Goal: Communication & Community: Participate in discussion

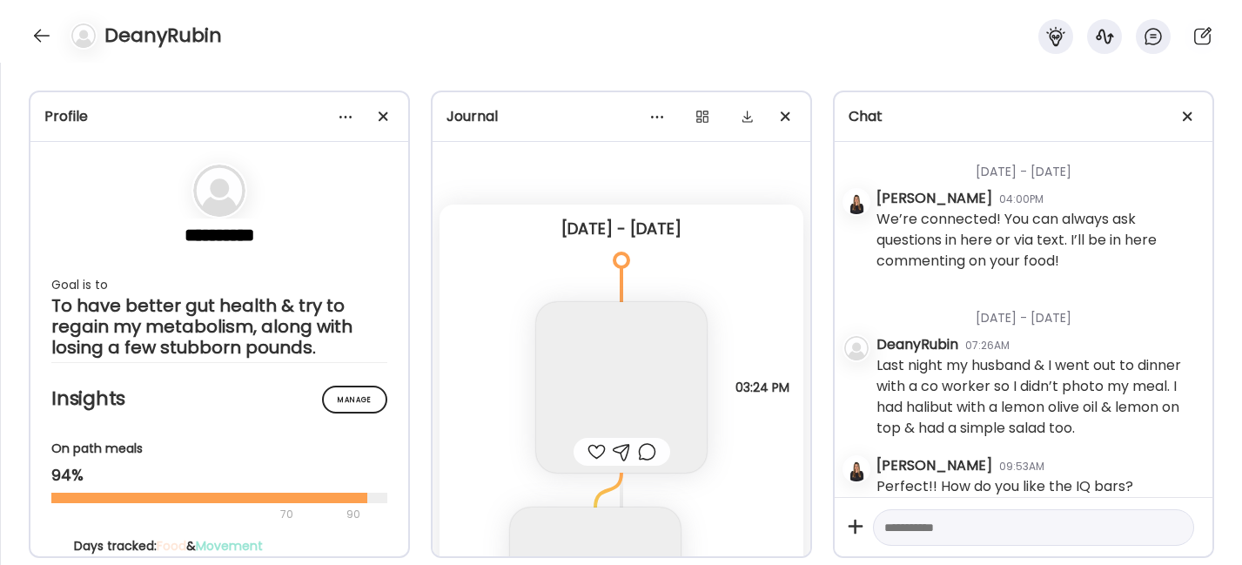
scroll to position [2508, 0]
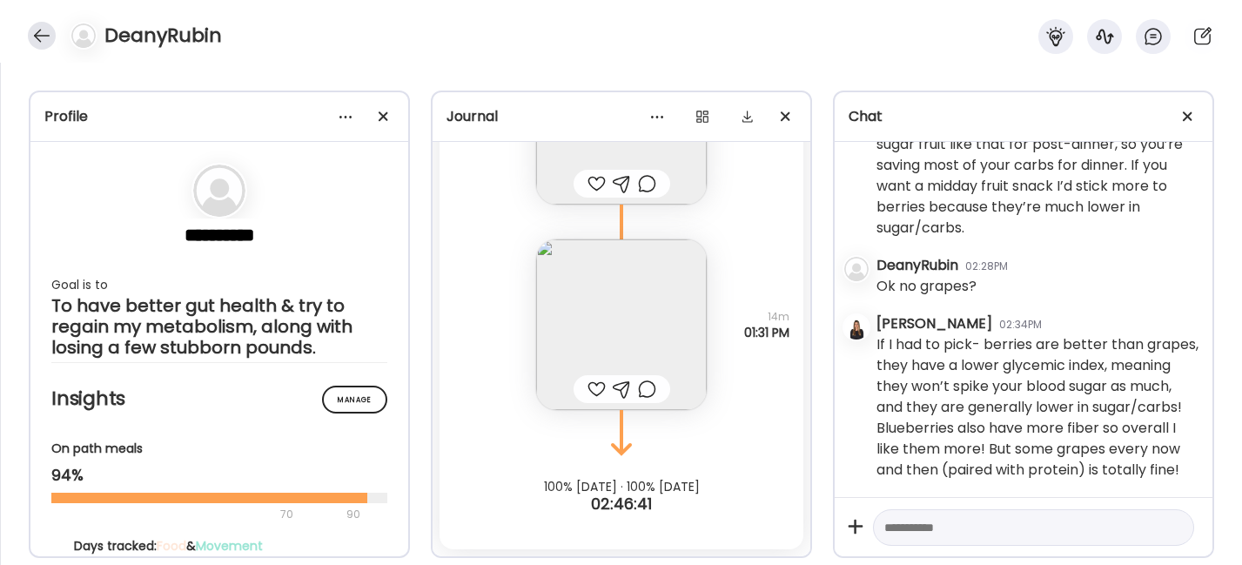
click at [40, 34] on div at bounding box center [42, 36] width 28 height 28
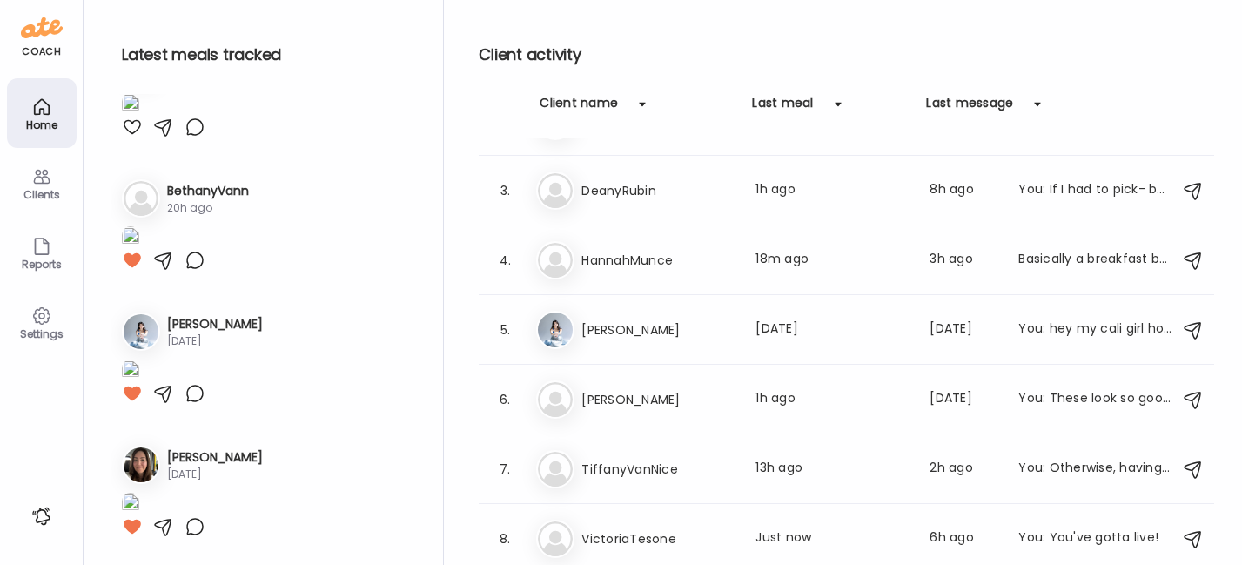
scroll to position [1959, 0]
click at [655, 245] on div "Ha HannahMunce Last meal: 18m ago Last message: 3h ago Basically a breakfast bo…" at bounding box center [849, 260] width 626 height 38
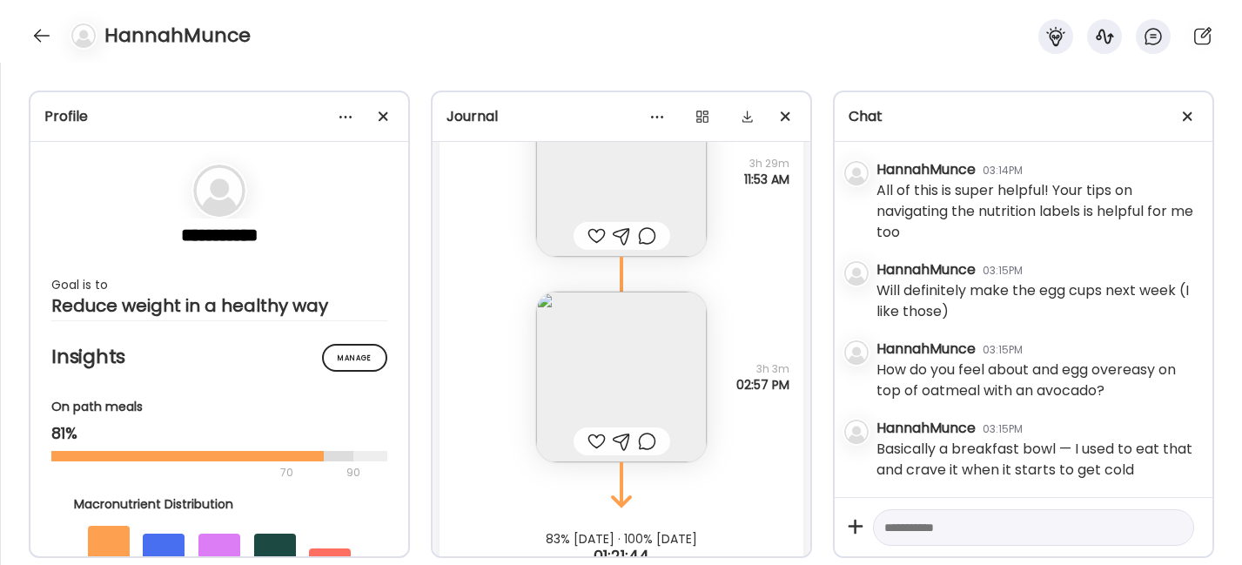
scroll to position [3867, 0]
click at [938, 525] on textarea at bounding box center [1017, 527] width 267 height 21
paste textarea "**********"
type textarea "**********"
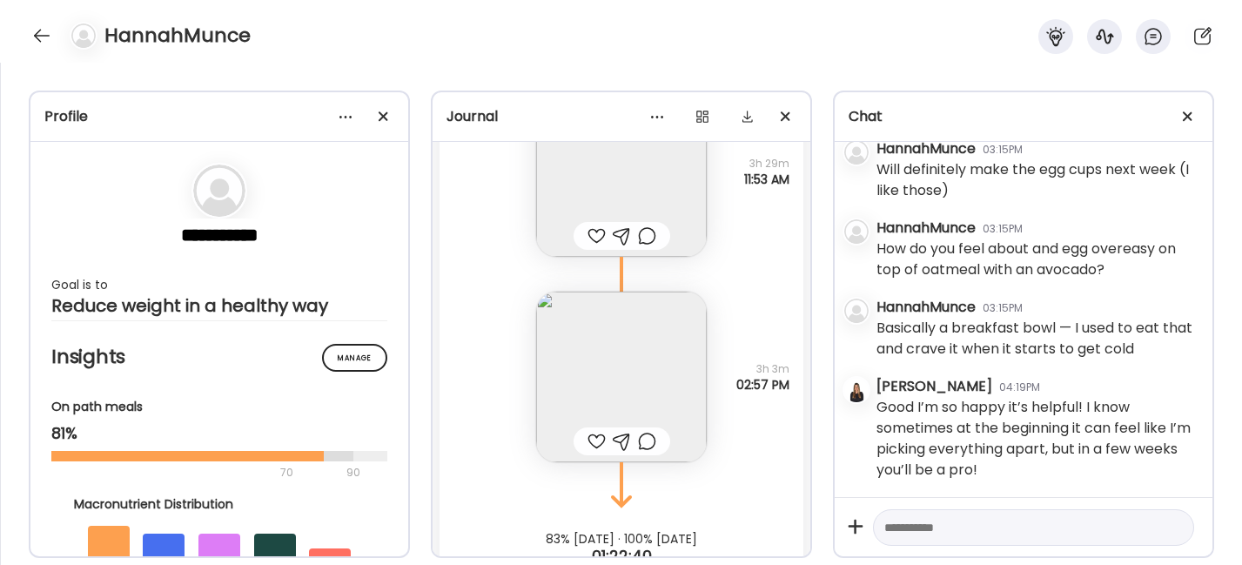
scroll to position [3989, 0]
click at [910, 526] on textarea at bounding box center [1017, 527] width 267 height 21
paste textarea "**********"
type textarea "**********"
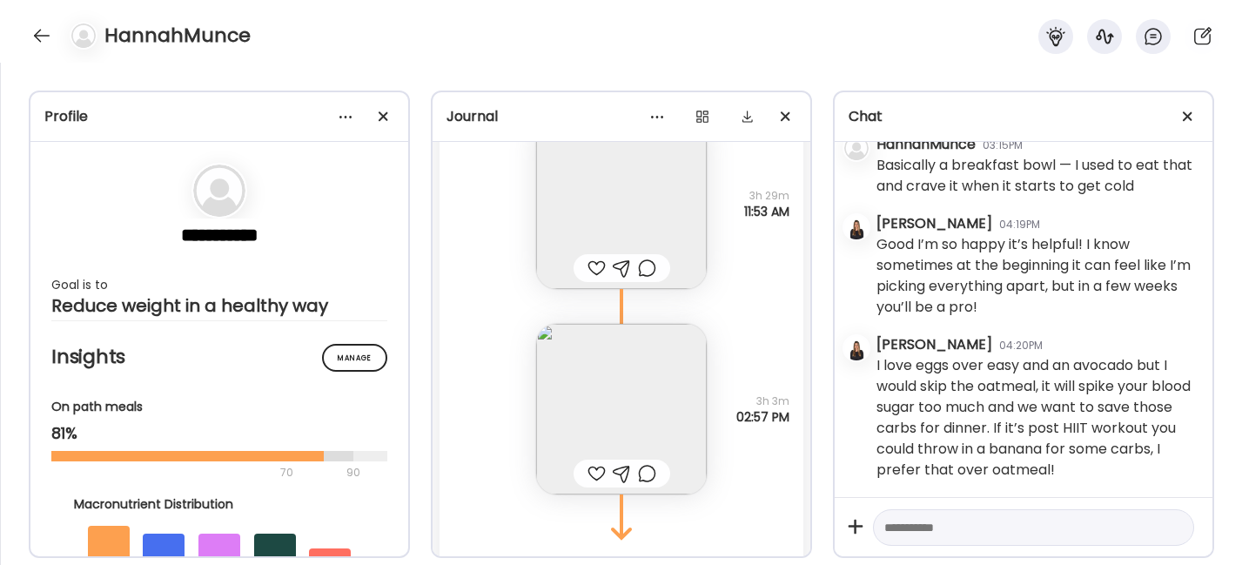
scroll to position [3842, 0]
click at [591, 198] on img at bounding box center [621, 196] width 171 height 171
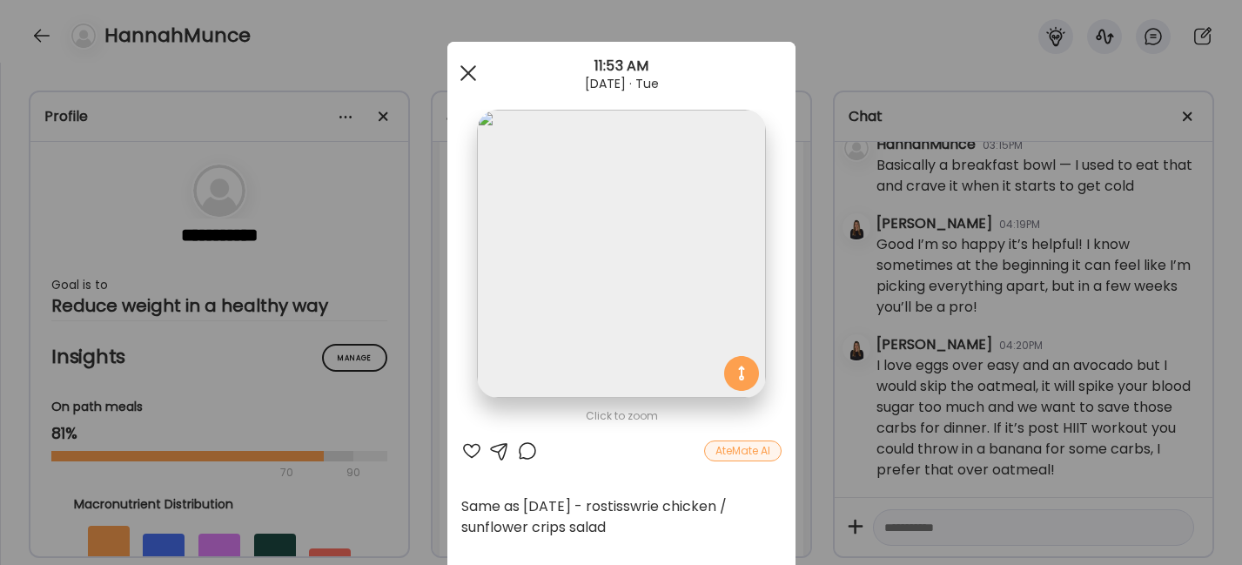
click at [459, 64] on div at bounding box center [468, 73] width 35 height 35
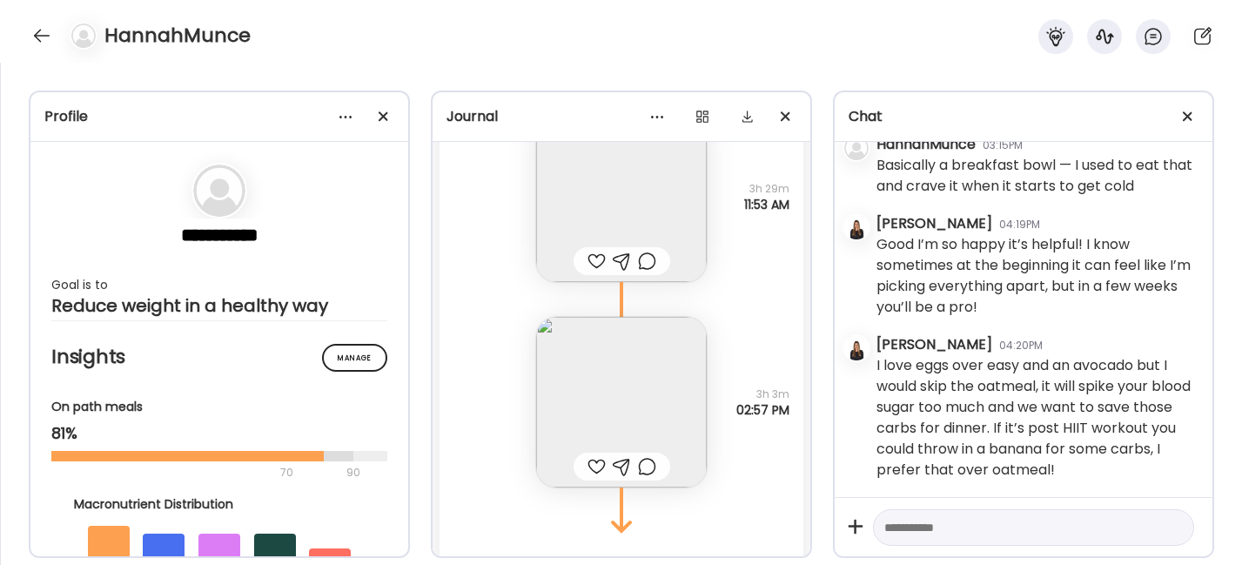
click at [558, 397] on img at bounding box center [621, 402] width 171 height 171
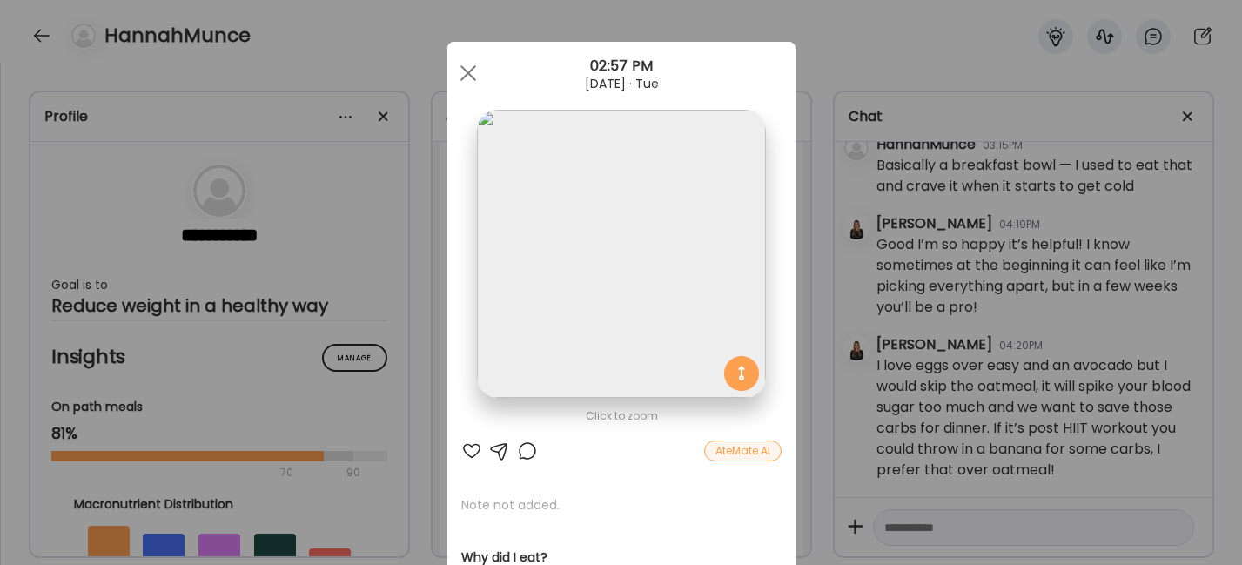
click at [466, 446] on div at bounding box center [471, 450] width 21 height 21
click at [467, 81] on div at bounding box center [468, 73] width 35 height 35
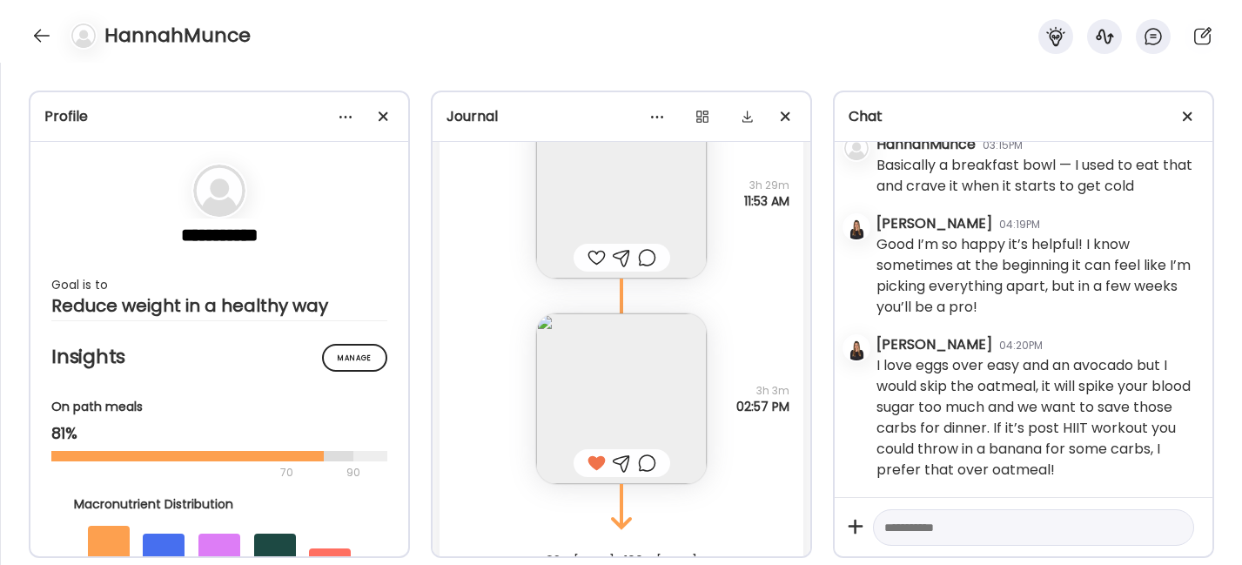
scroll to position [3705, 0]
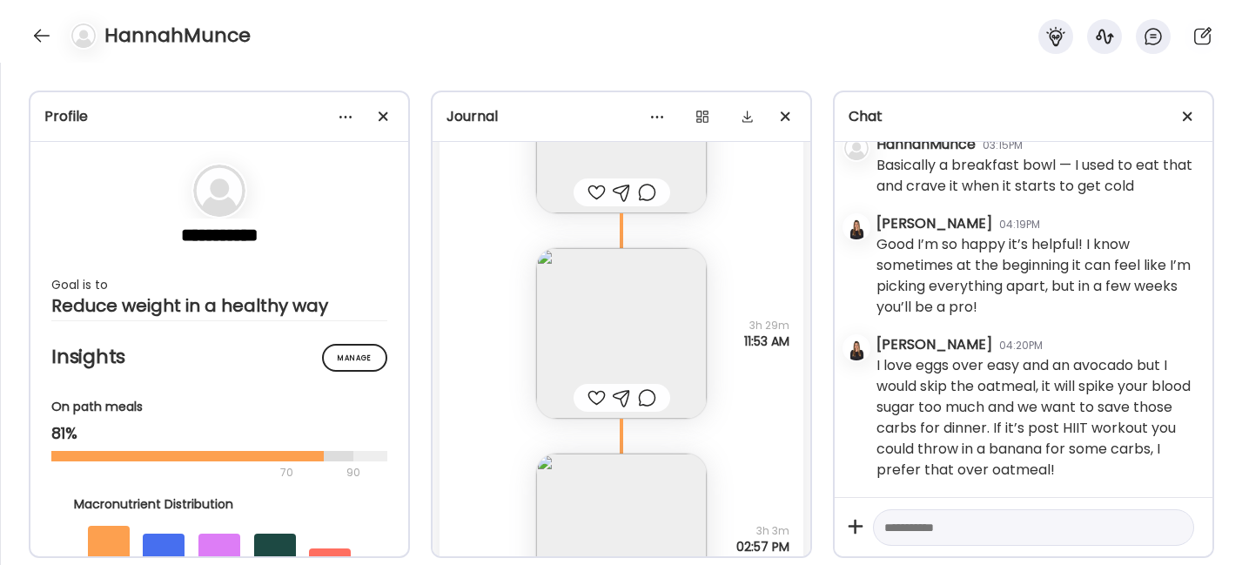
click at [606, 322] on img at bounding box center [621, 333] width 171 height 171
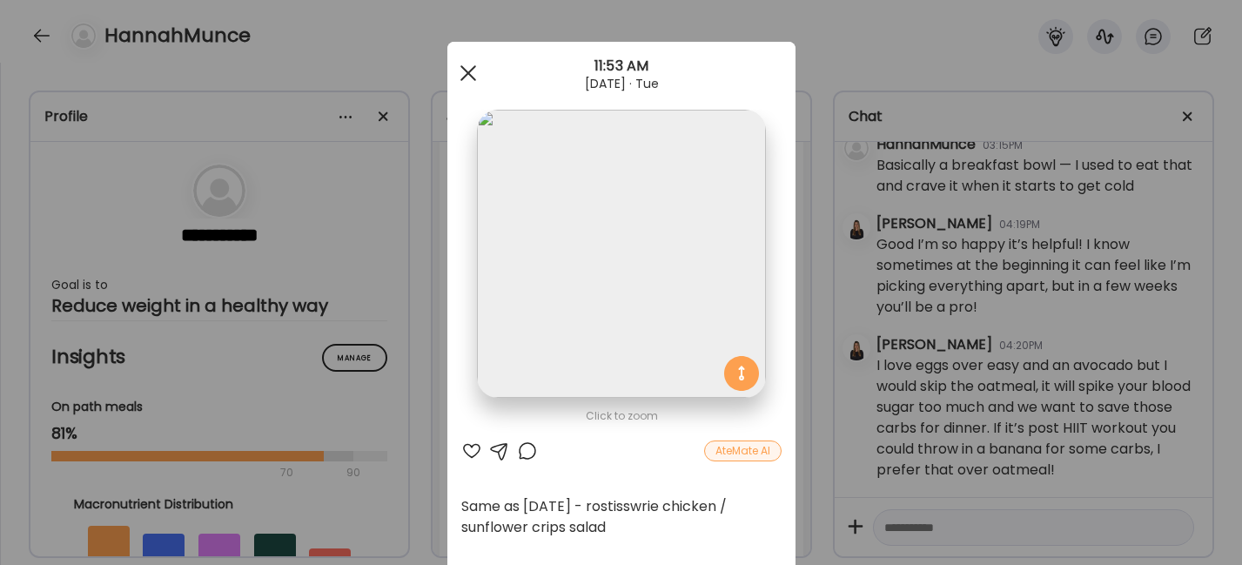
click at [470, 67] on div at bounding box center [468, 73] width 35 height 35
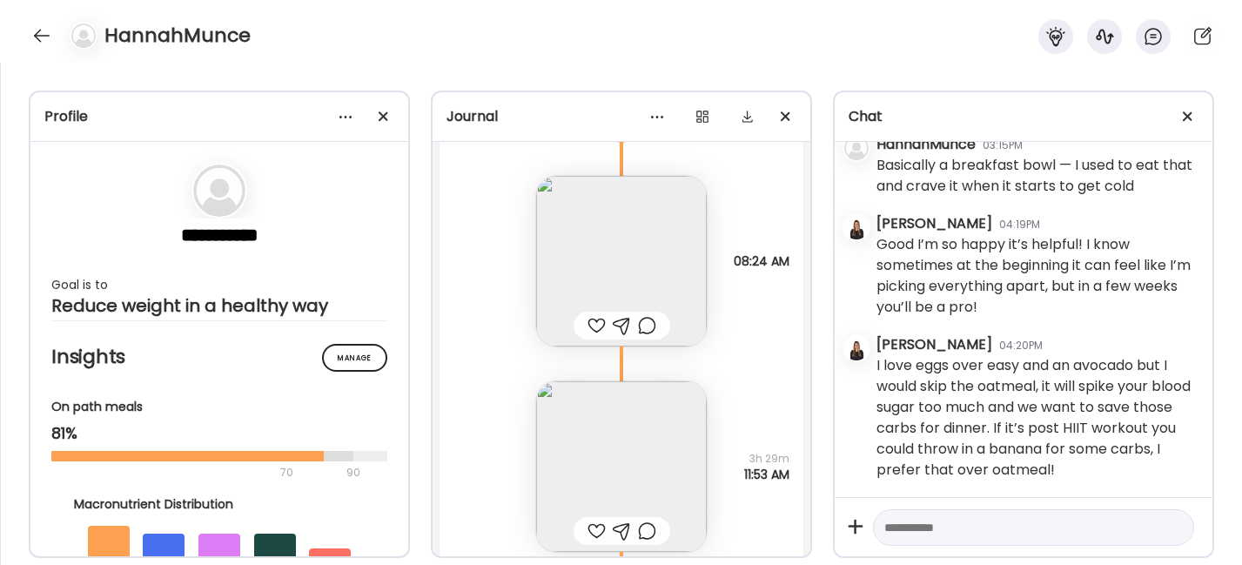
scroll to position [3919, 0]
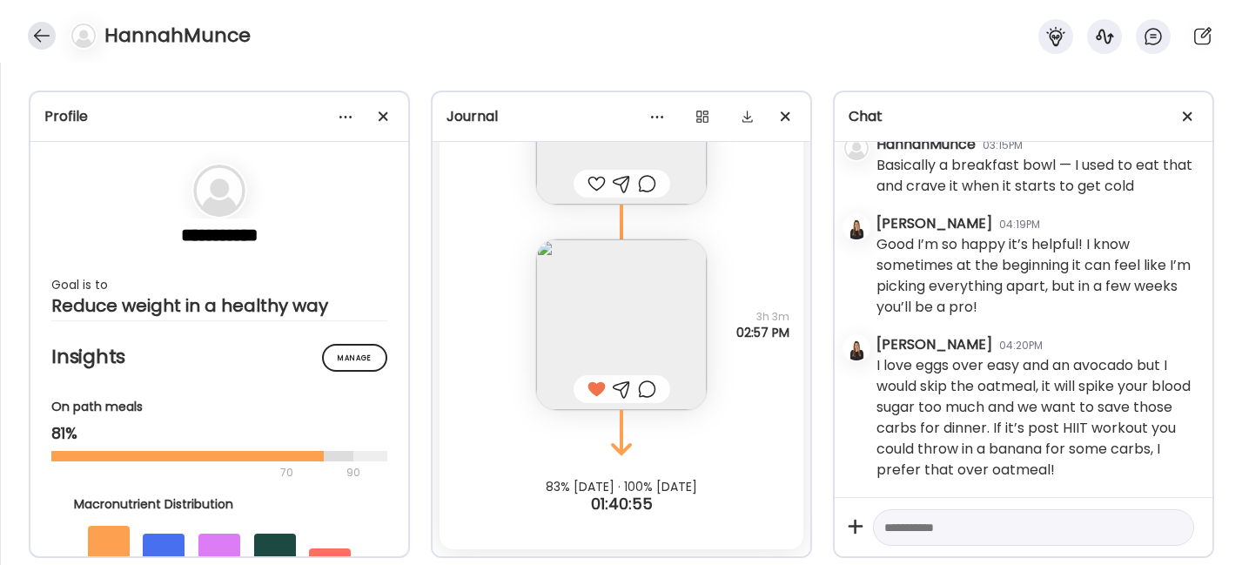
click at [39, 37] on div at bounding box center [42, 36] width 28 height 28
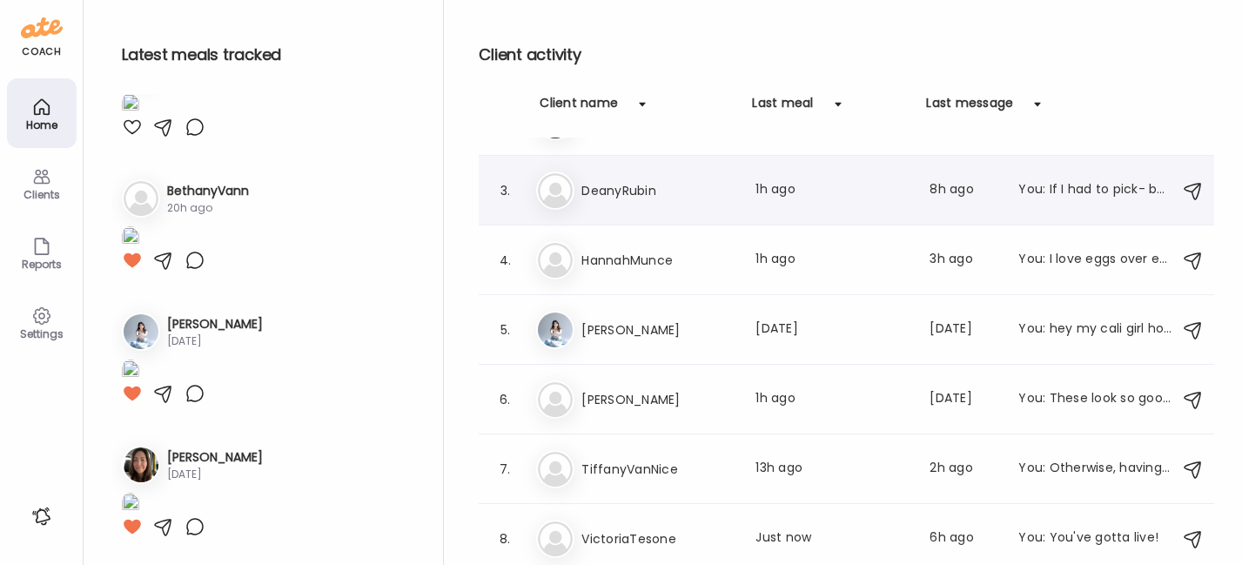
scroll to position [1959, 0]
click at [657, 453] on div "Ti TiffanyVanNice Last meal: 13h ago Last message: 2h ago You: Otherwise, havin…" at bounding box center [849, 469] width 626 height 38
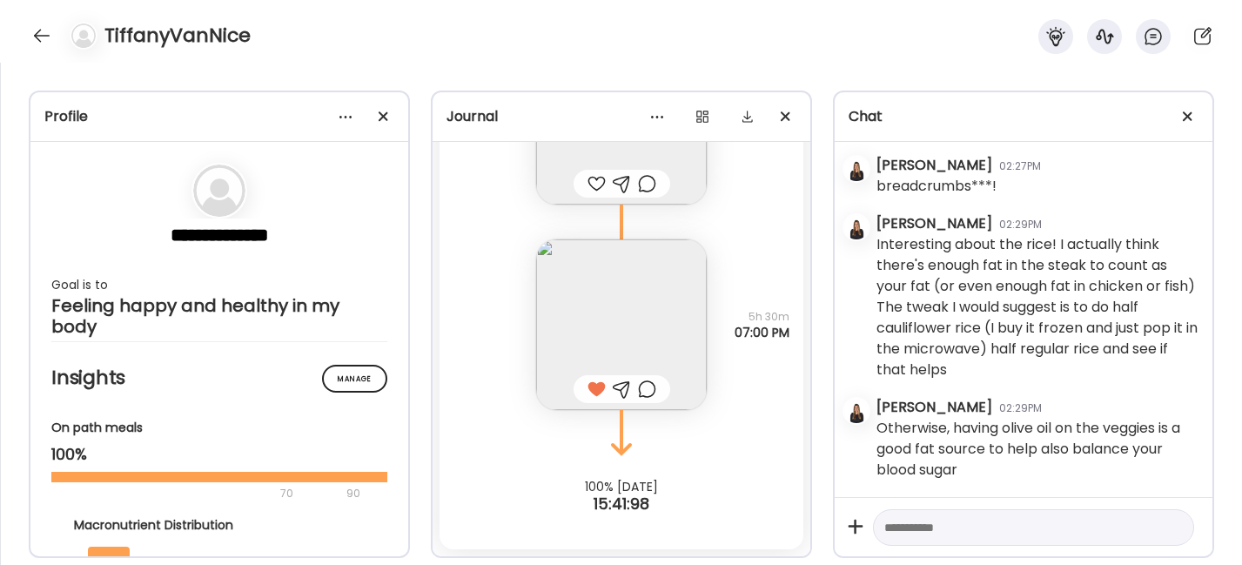
scroll to position [14231, 0]
click at [42, 33] on div at bounding box center [42, 36] width 28 height 28
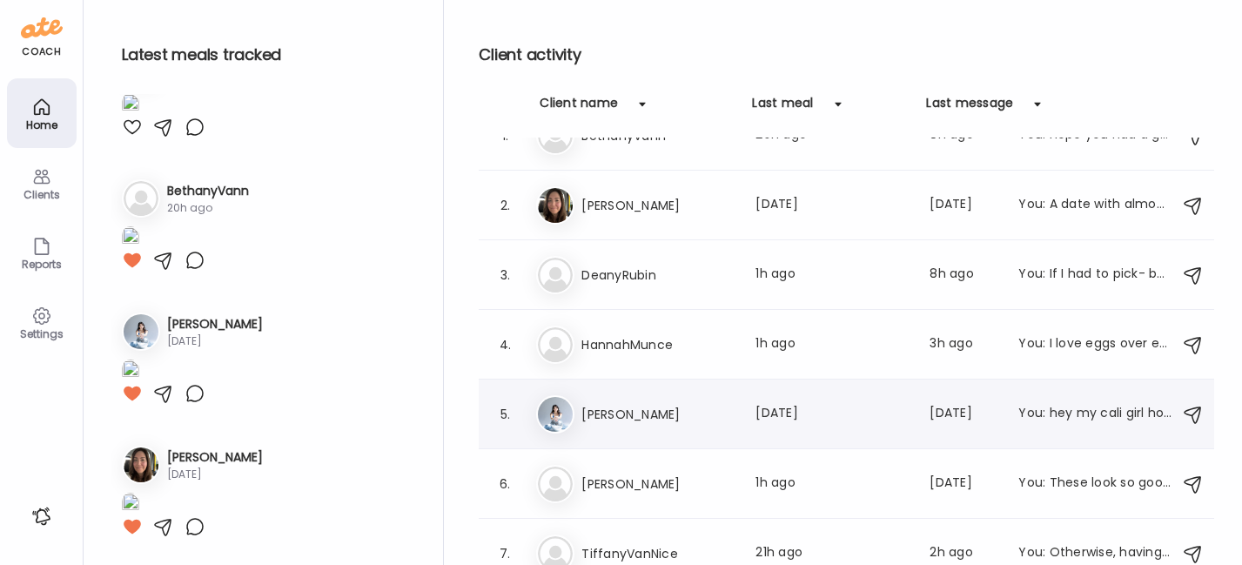
scroll to position [121, 0]
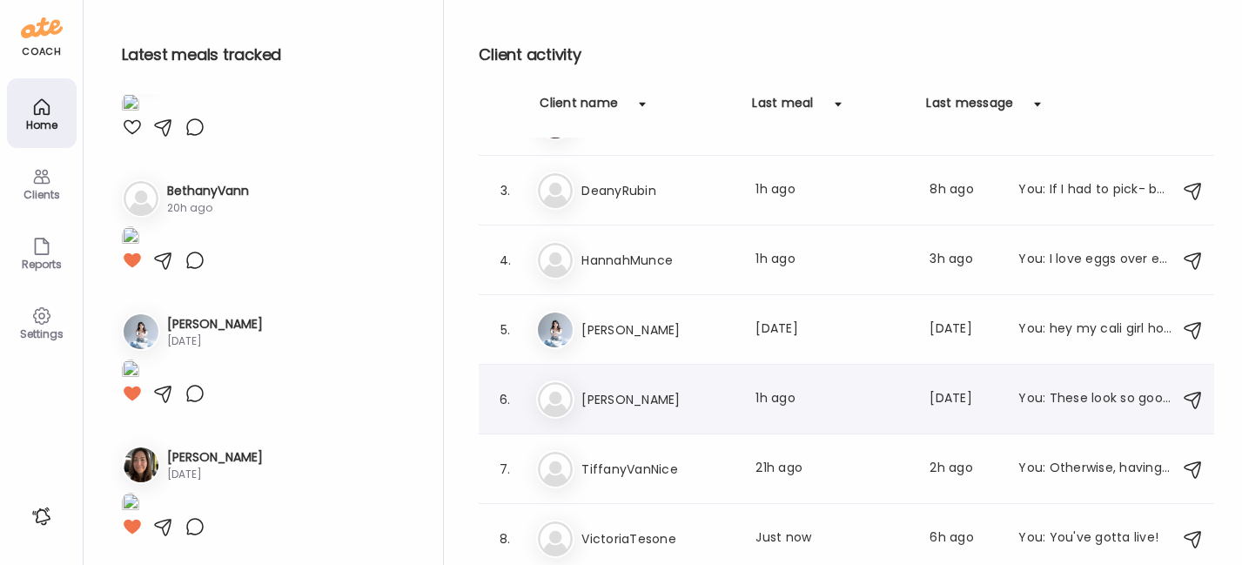
click at [673, 385] on div "Ma [PERSON_NAME] Last meal: 1h ago Last message: [DATE] You: These look so good…" at bounding box center [849, 399] width 626 height 38
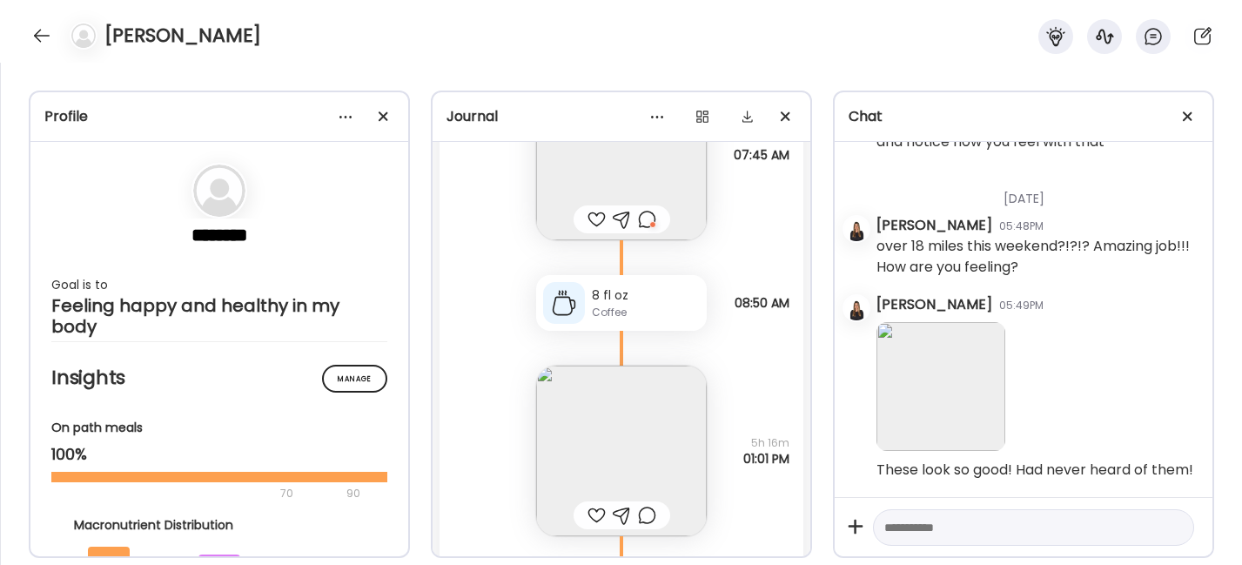
scroll to position [35790, 0]
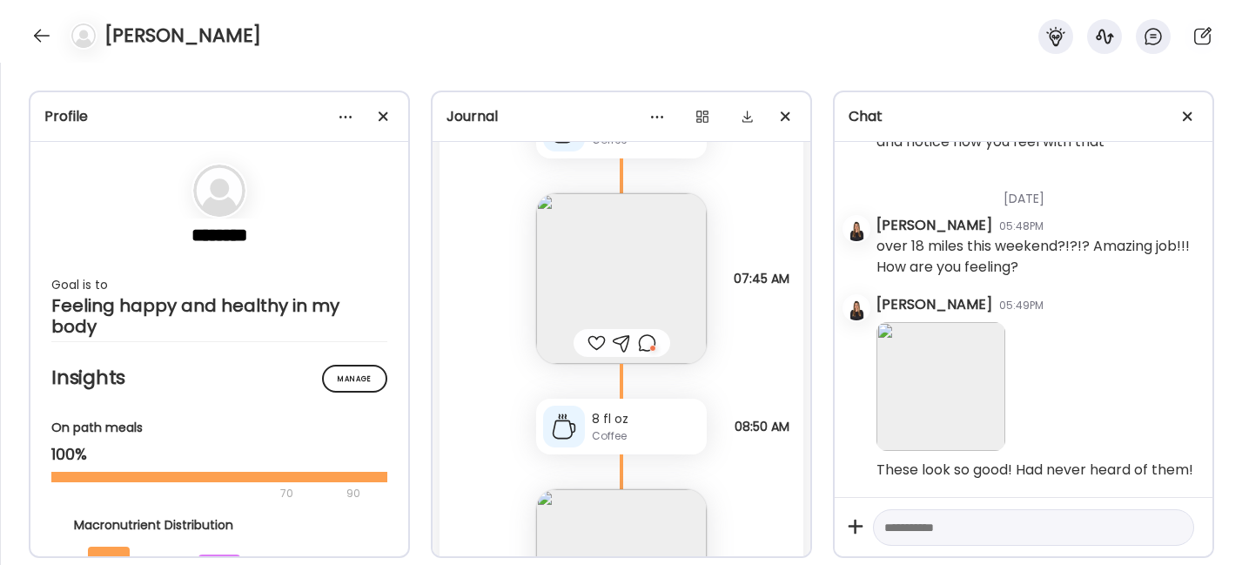
click at [627, 275] on img at bounding box center [621, 278] width 171 height 171
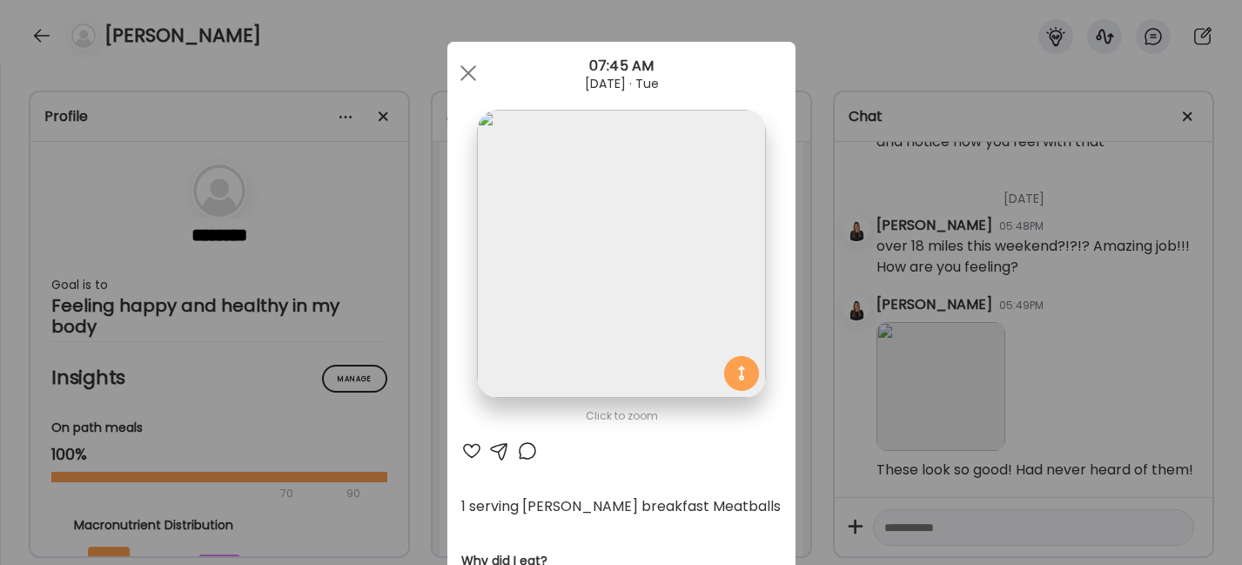
click at [523, 447] on div at bounding box center [527, 450] width 21 height 21
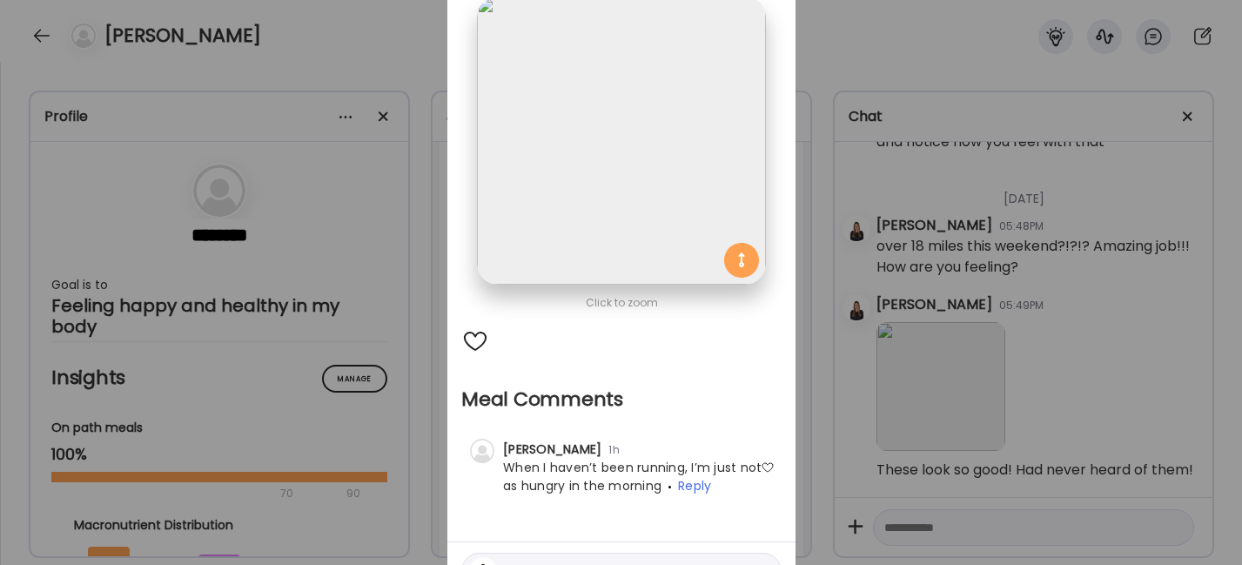
scroll to position [211, 0]
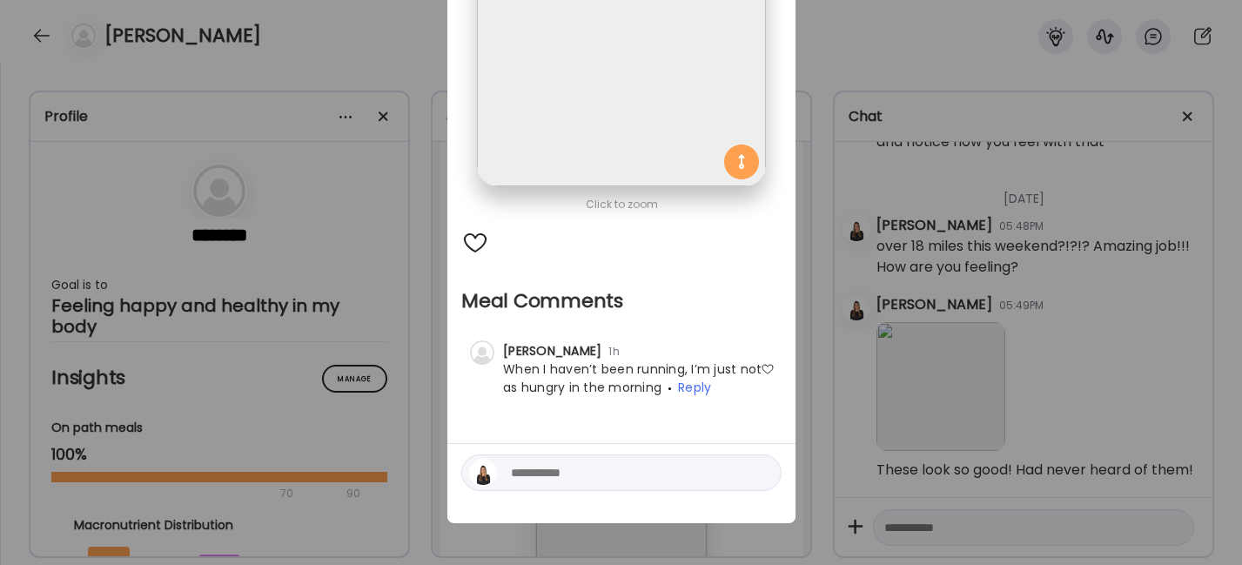
click at [761, 370] on div at bounding box center [768, 369] width 14 height 14
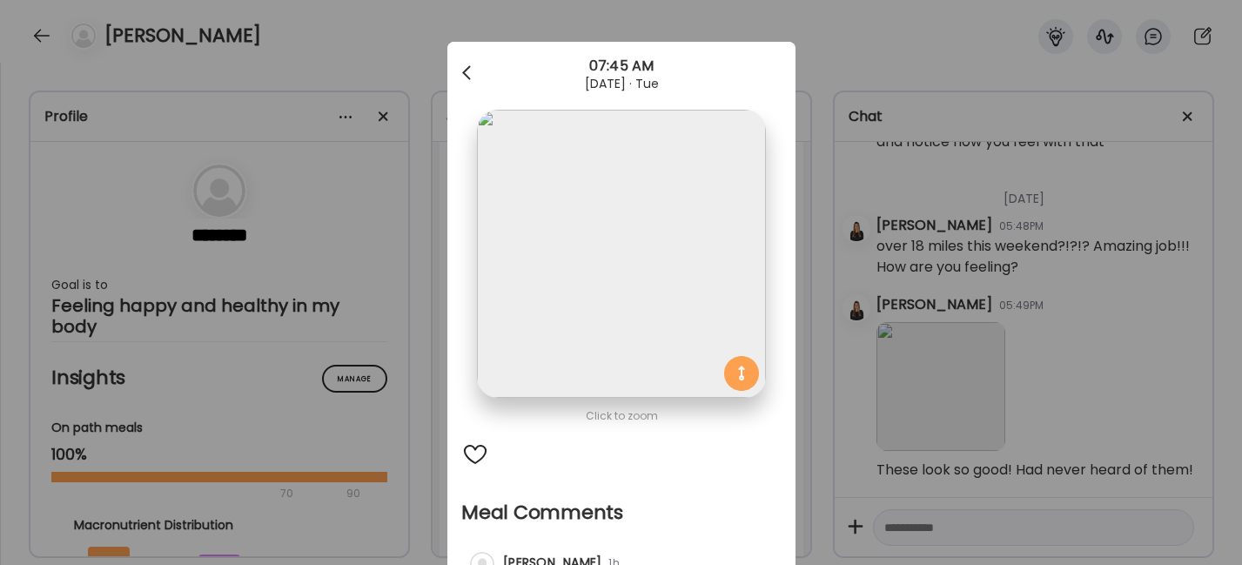
click at [461, 72] on div at bounding box center [468, 73] width 35 height 35
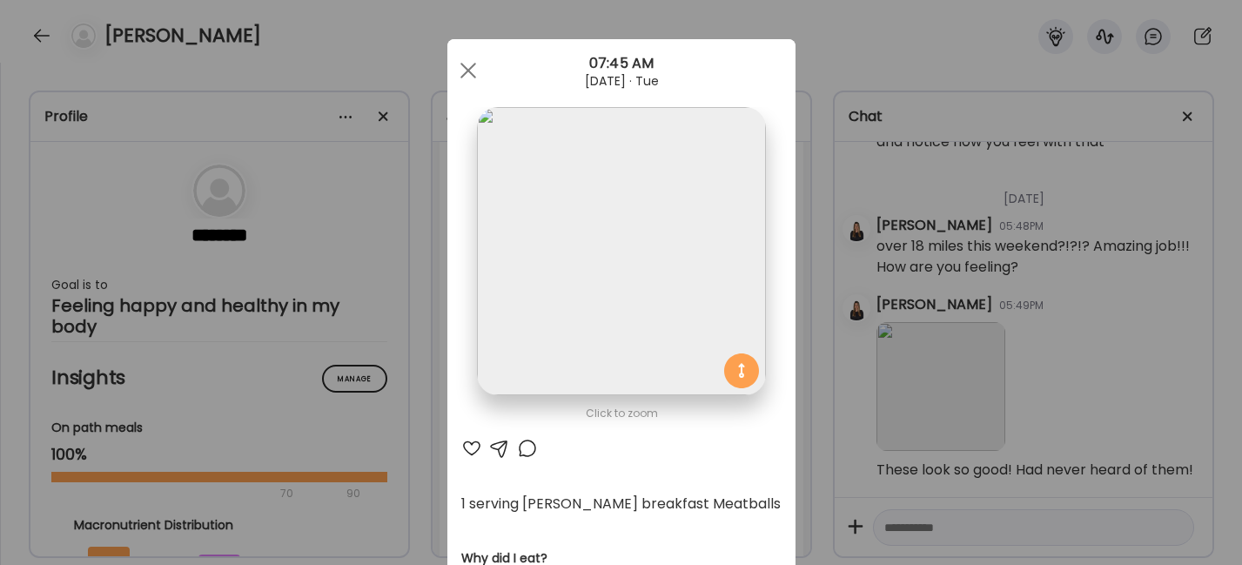
scroll to position [3, 0]
click at [469, 70] on div at bounding box center [468, 69] width 35 height 35
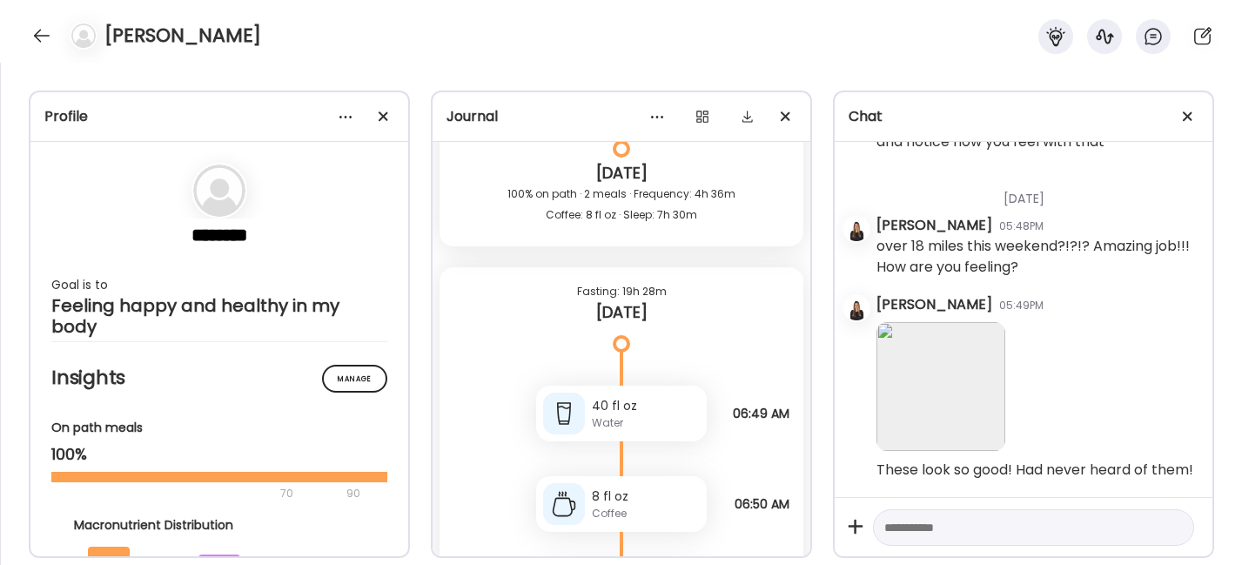
scroll to position [34868, 0]
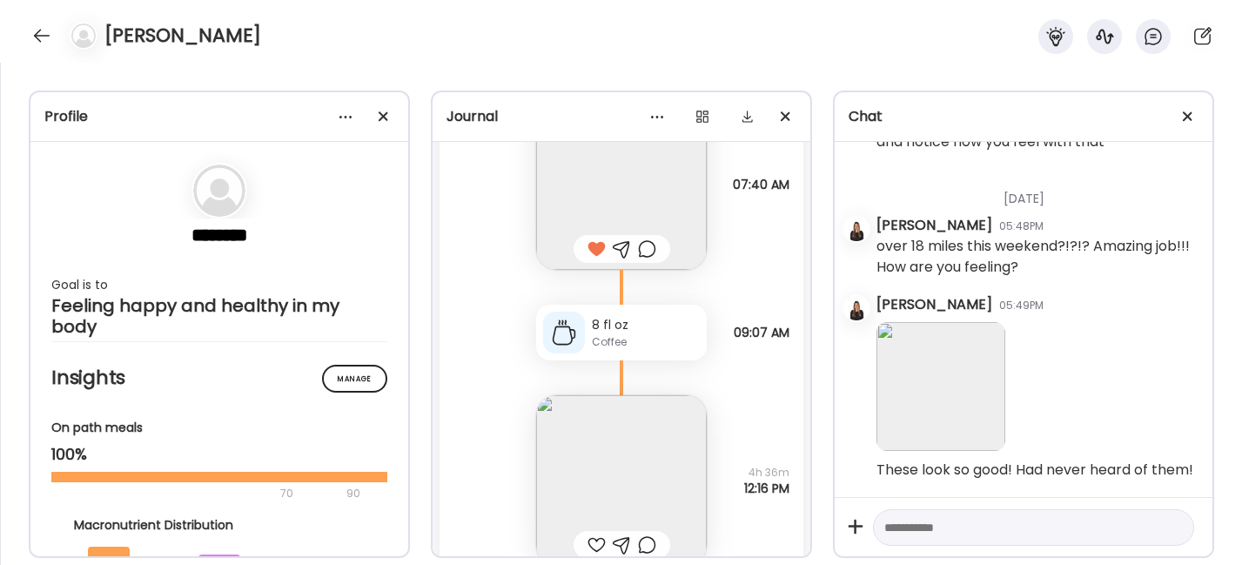
click at [633, 437] on img at bounding box center [621, 480] width 171 height 171
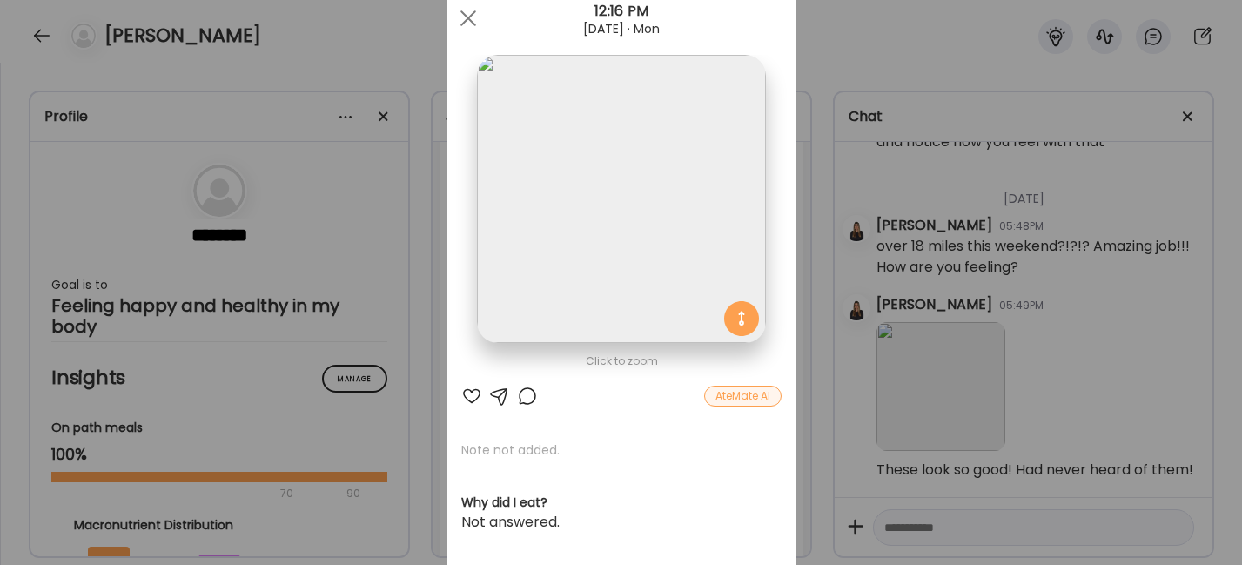
scroll to position [258, 0]
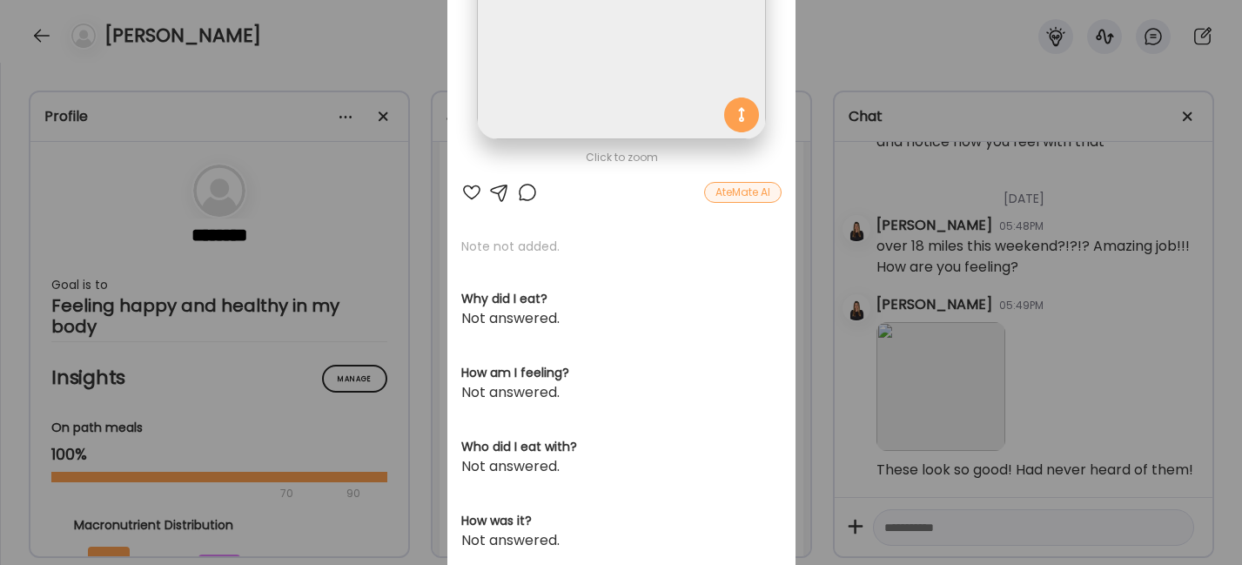
click at [461, 188] on div at bounding box center [471, 192] width 21 height 21
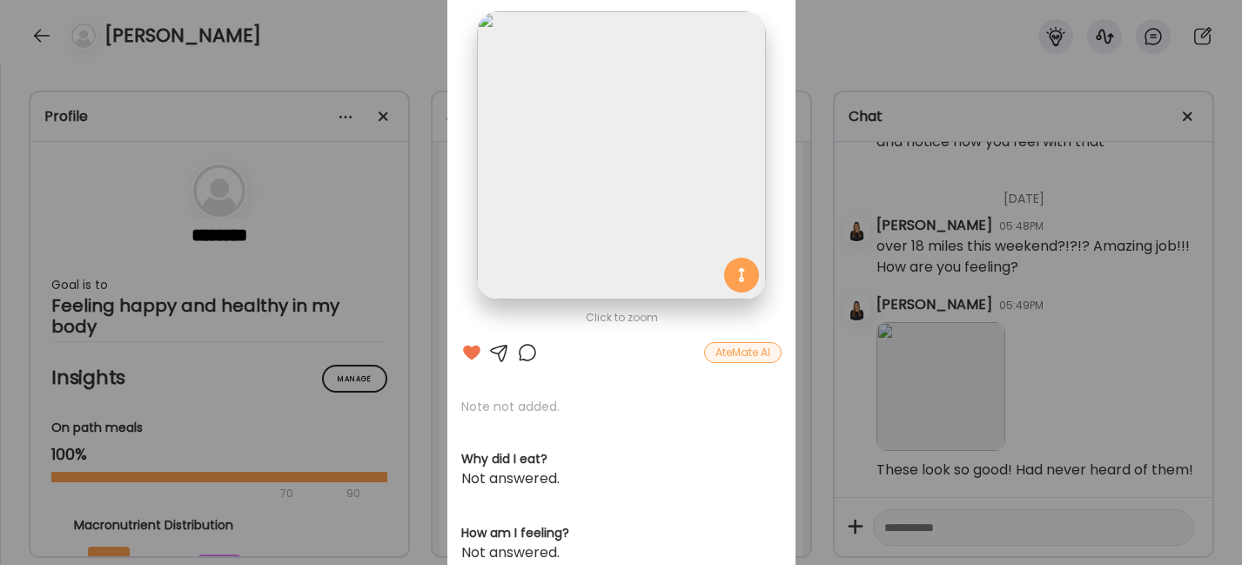
scroll to position [0, 0]
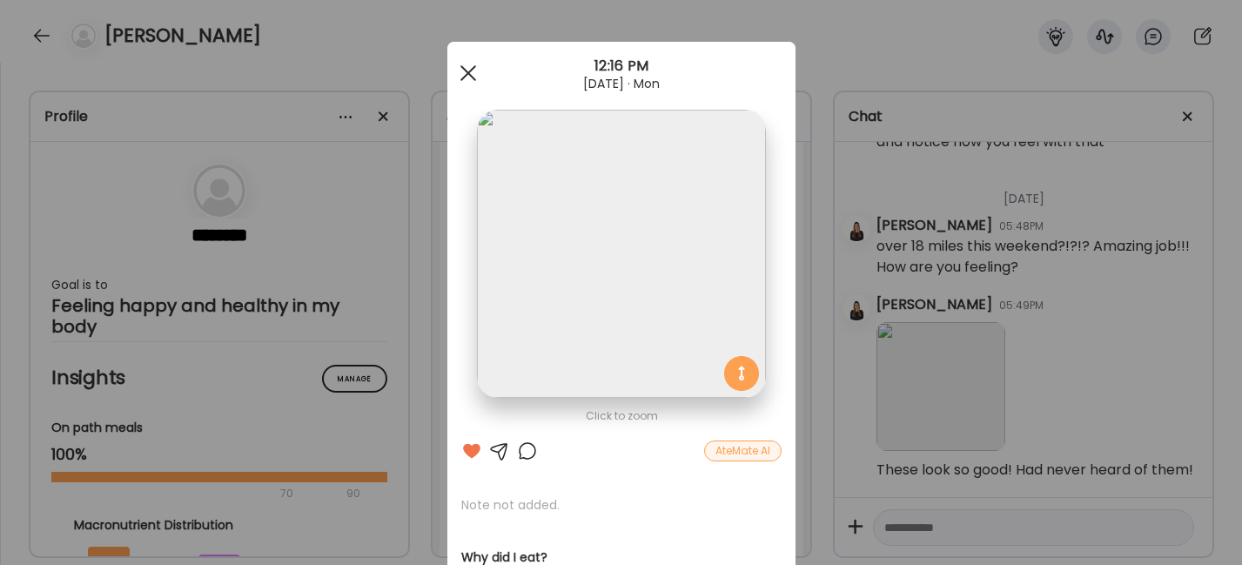
click at [452, 72] on div at bounding box center [468, 73] width 35 height 35
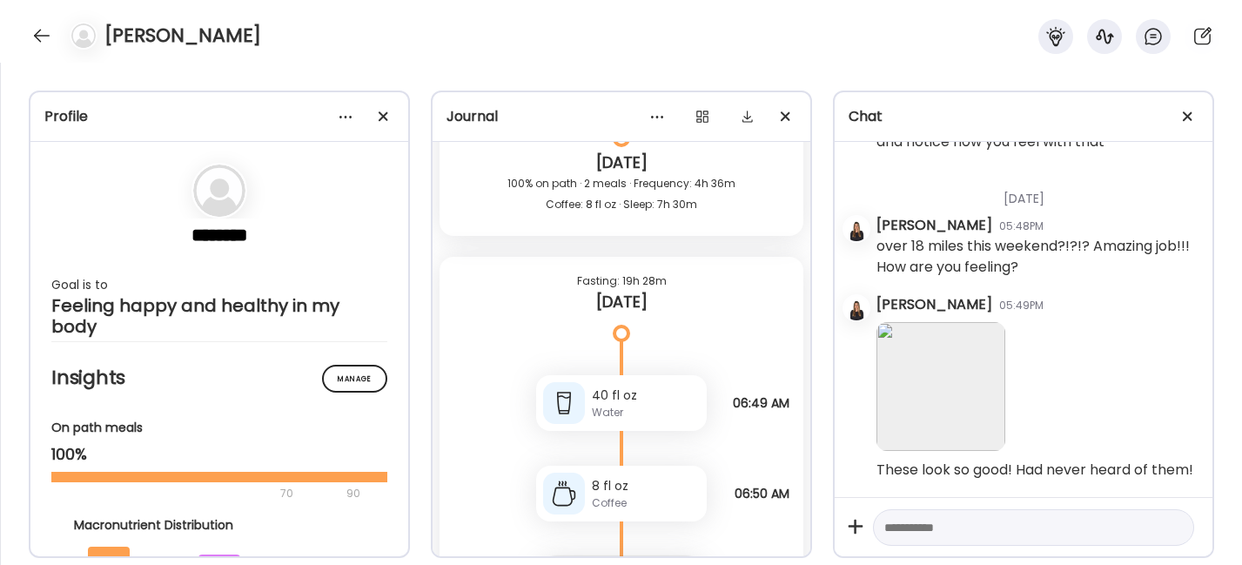
scroll to position [35749, 0]
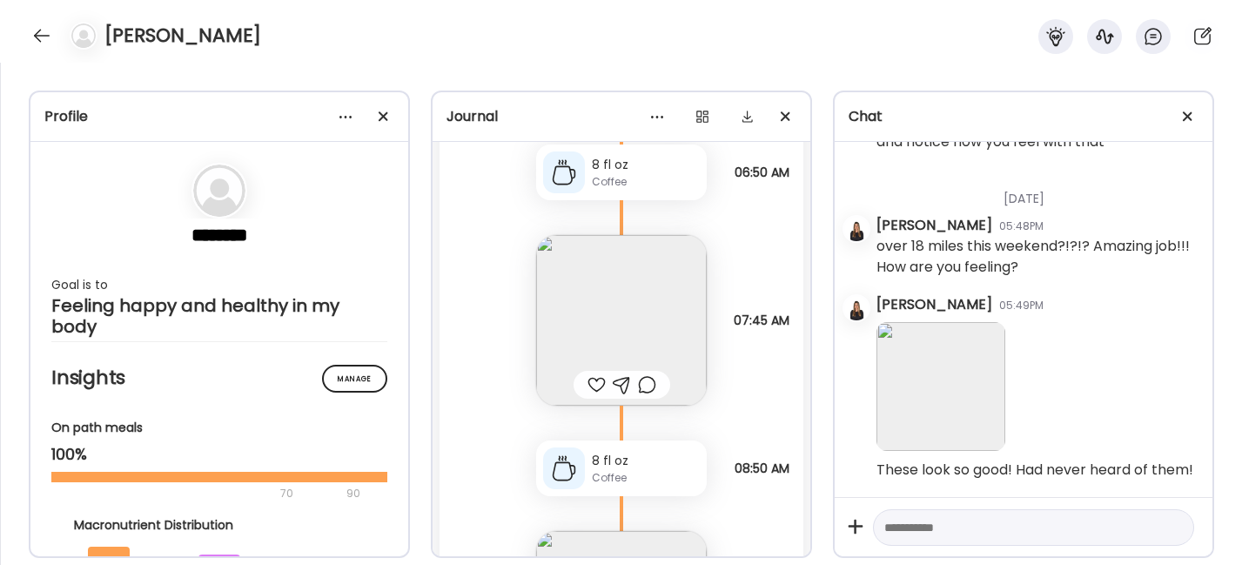
click at [594, 395] on div at bounding box center [596, 384] width 18 height 21
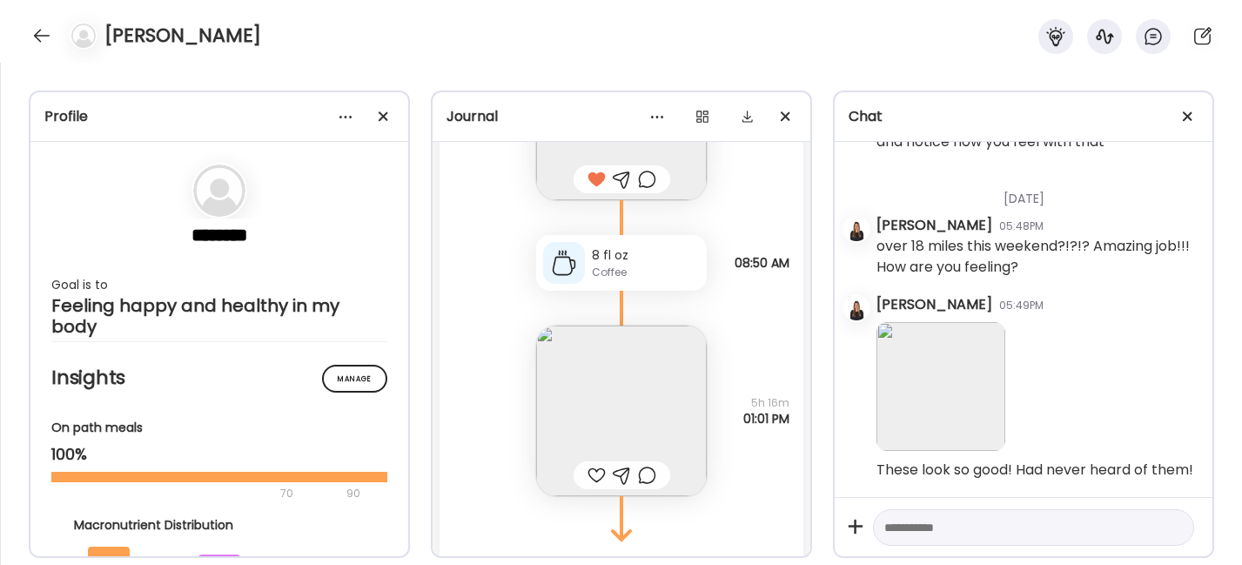
scroll to position [36041, 0]
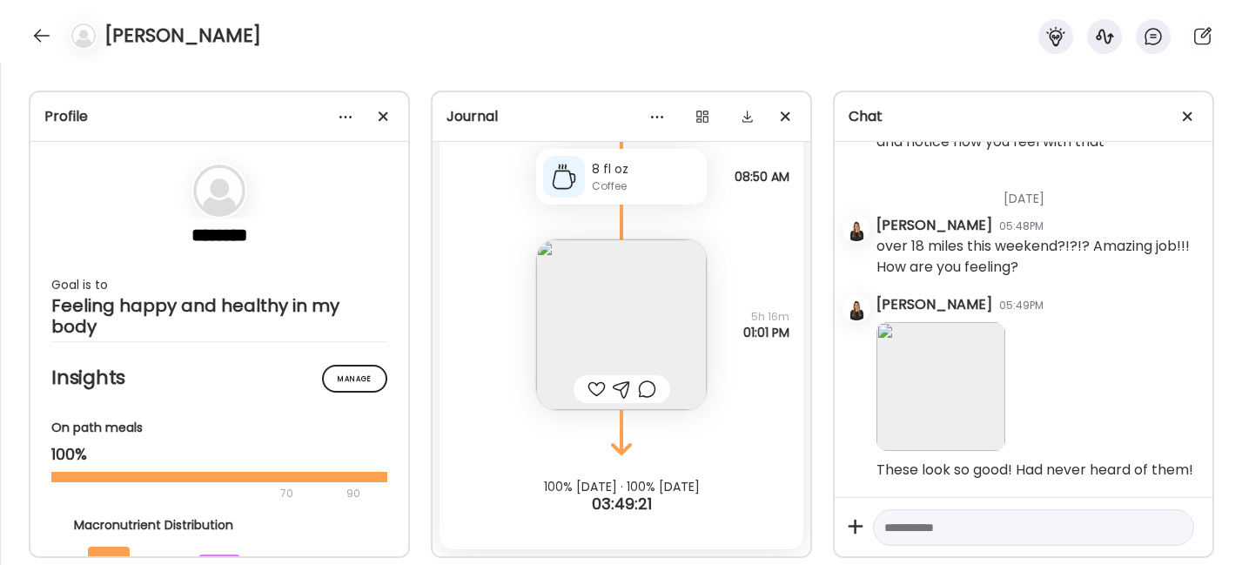
click at [592, 313] on img at bounding box center [621, 324] width 171 height 171
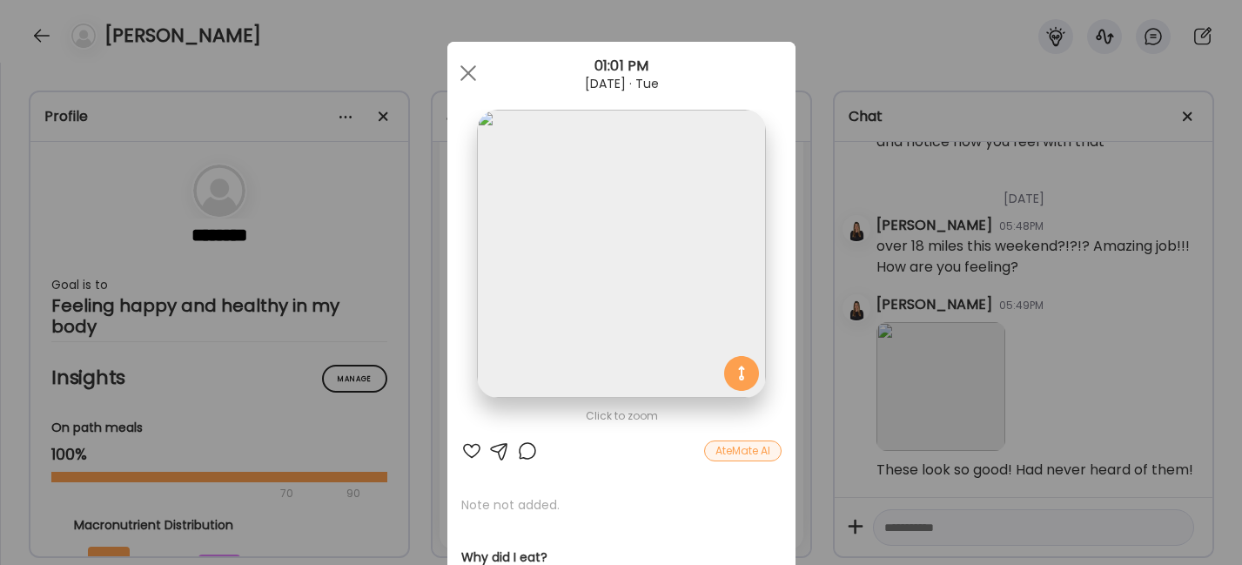
click at [471, 451] on div at bounding box center [471, 450] width 21 height 21
click at [459, 76] on span at bounding box center [467, 73] width 16 height 16
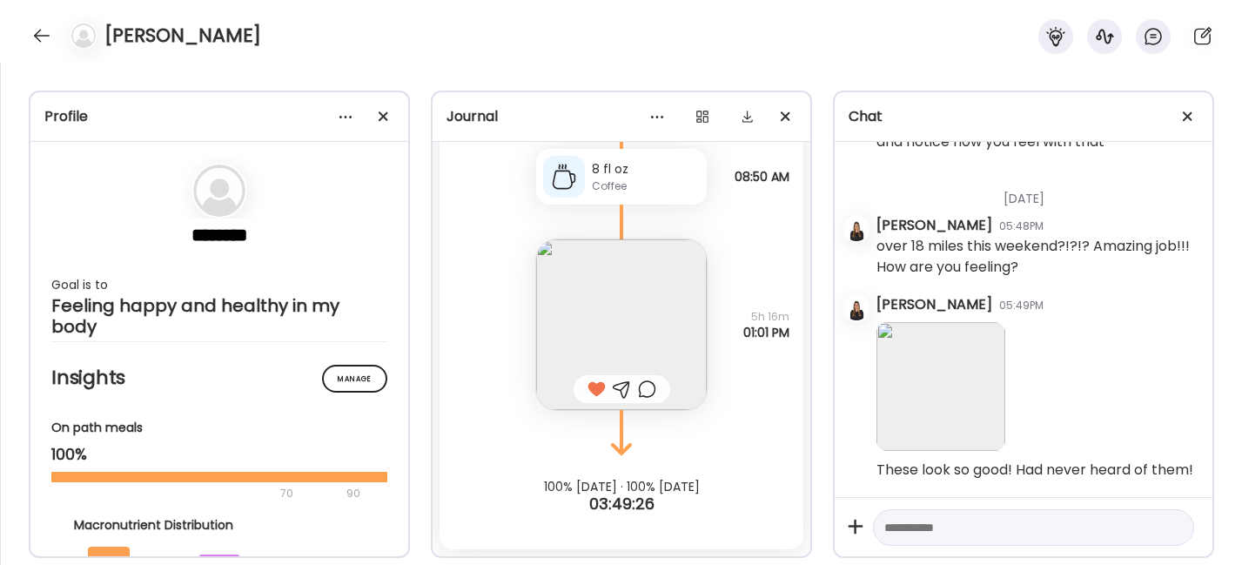
scroll to position [36061, 0]
click at [44, 34] on div at bounding box center [42, 36] width 28 height 28
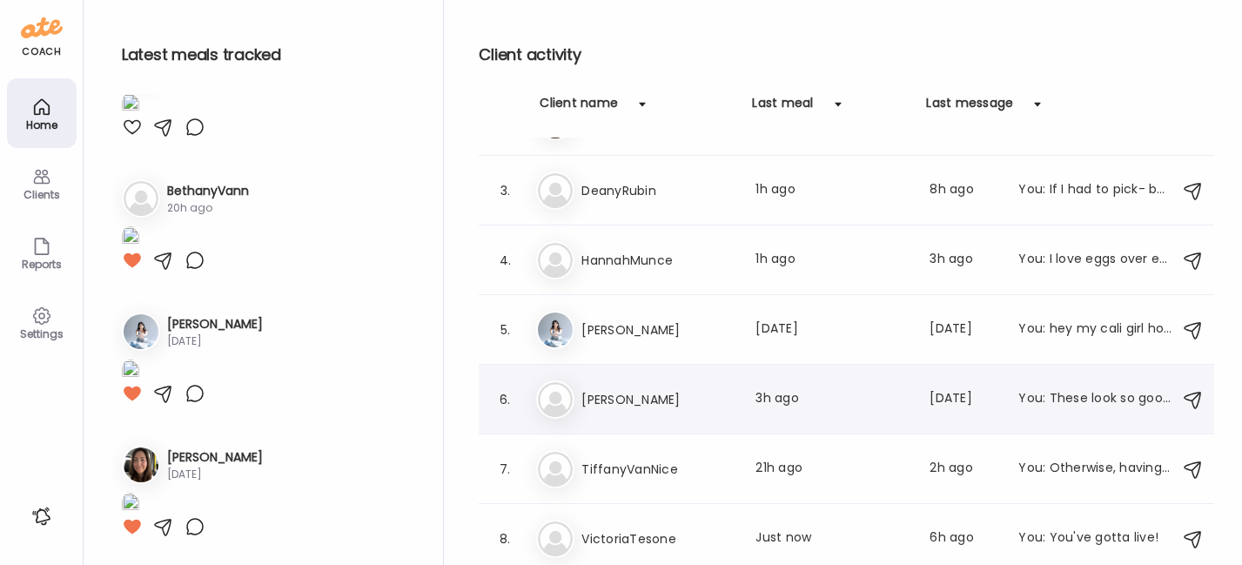
scroll to position [1959, 0]
click at [674, 473] on h3 "TiffanyVanNice" at bounding box center [657, 469] width 153 height 21
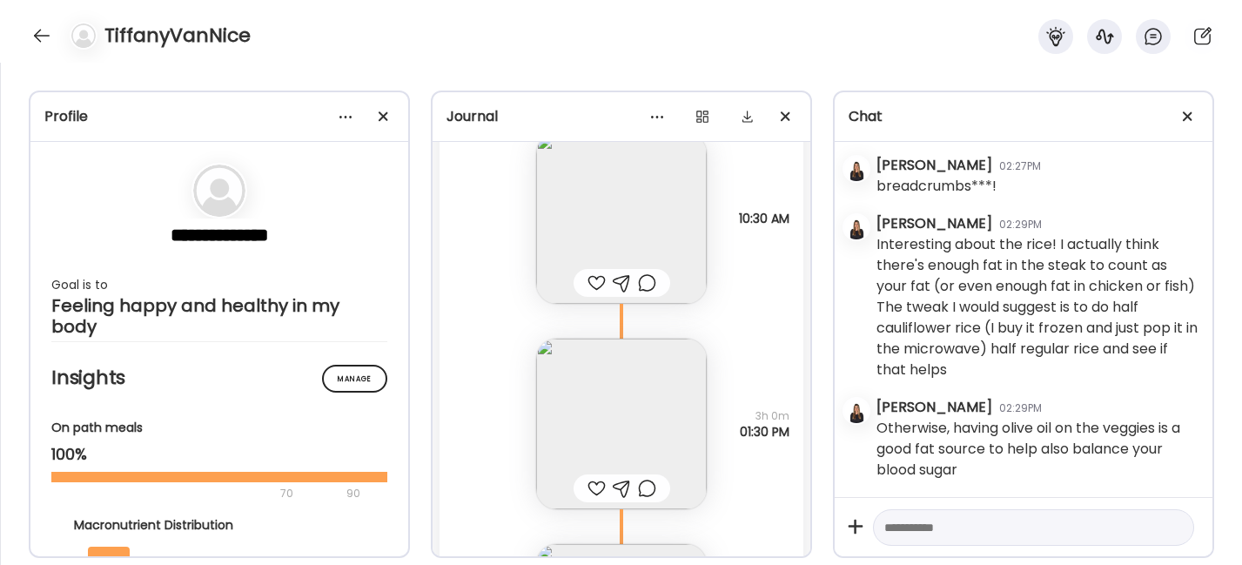
scroll to position [0, 0]
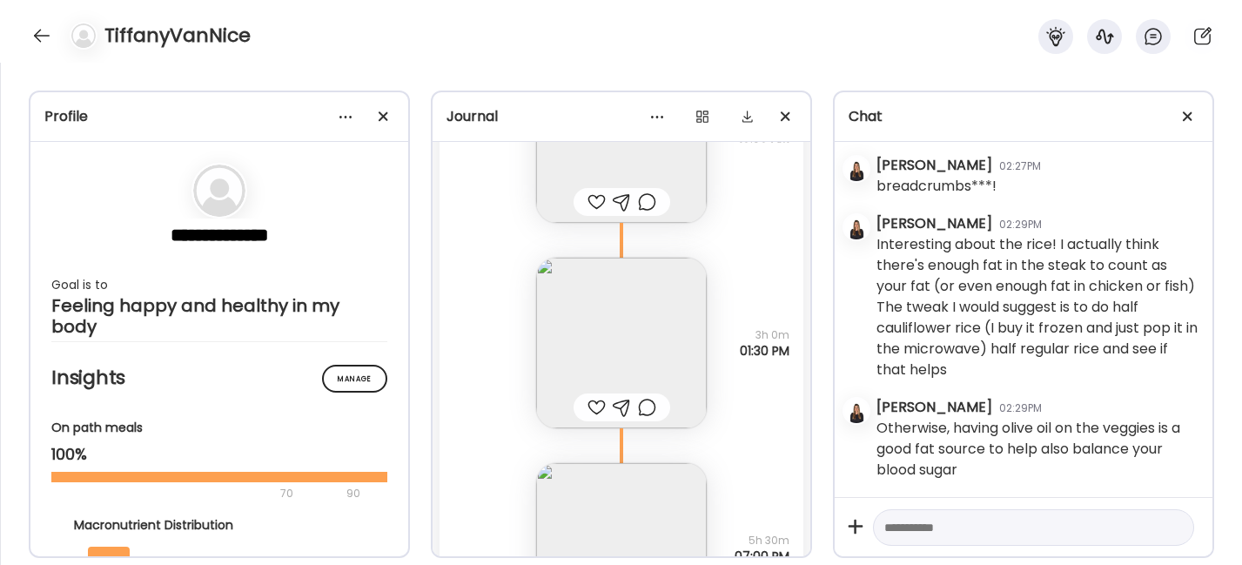
click at [591, 403] on div at bounding box center [596, 407] width 18 height 21
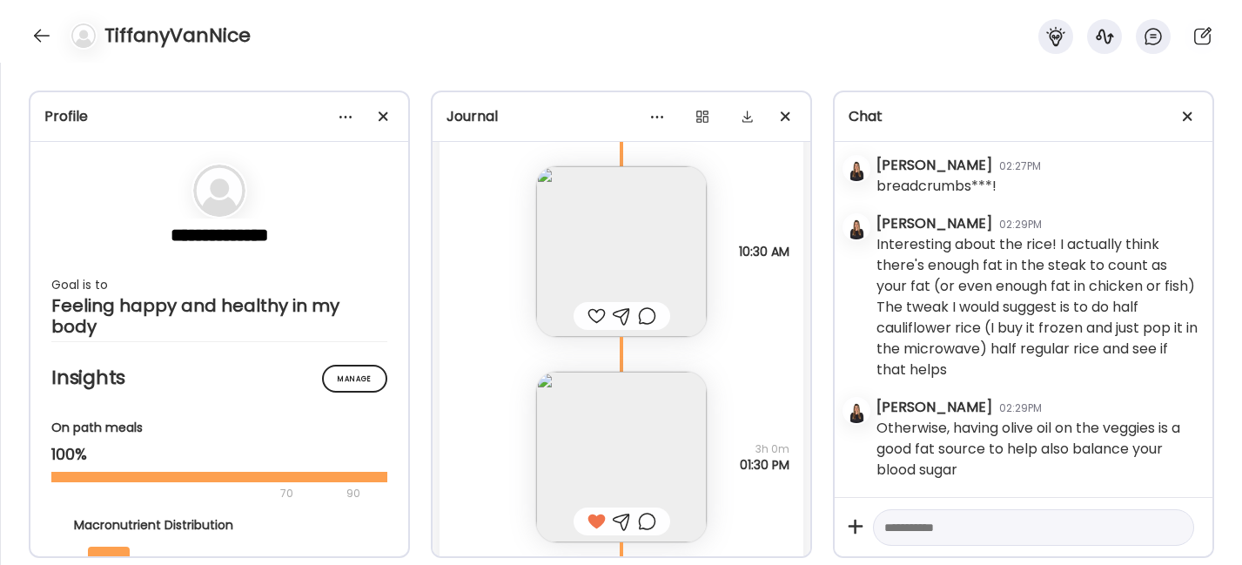
click at [589, 319] on div at bounding box center [596, 315] width 18 height 21
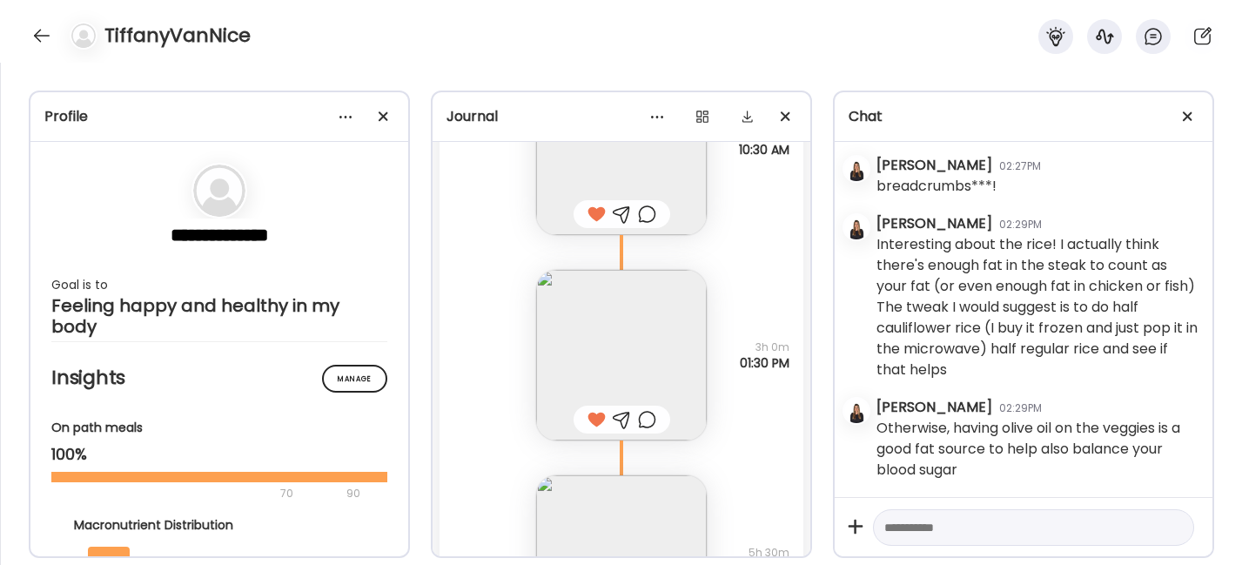
click at [613, 419] on div at bounding box center [622, 419] width 18 height 21
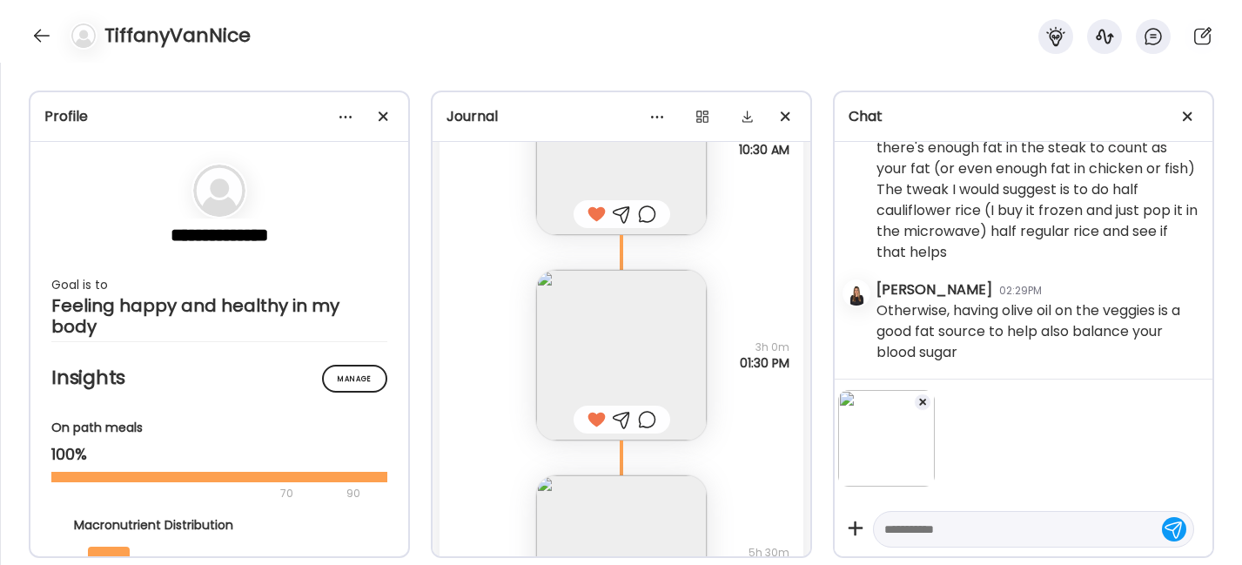
click at [946, 527] on textarea at bounding box center [1017, 529] width 267 height 21
type textarea "**********"
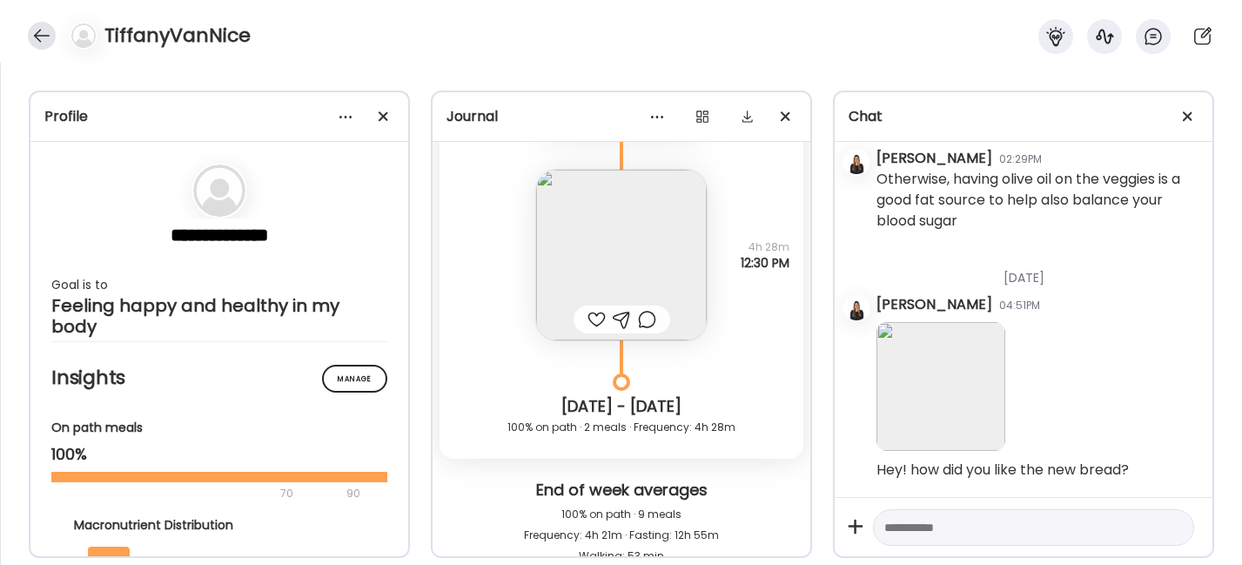
click at [43, 24] on div at bounding box center [42, 36] width 28 height 28
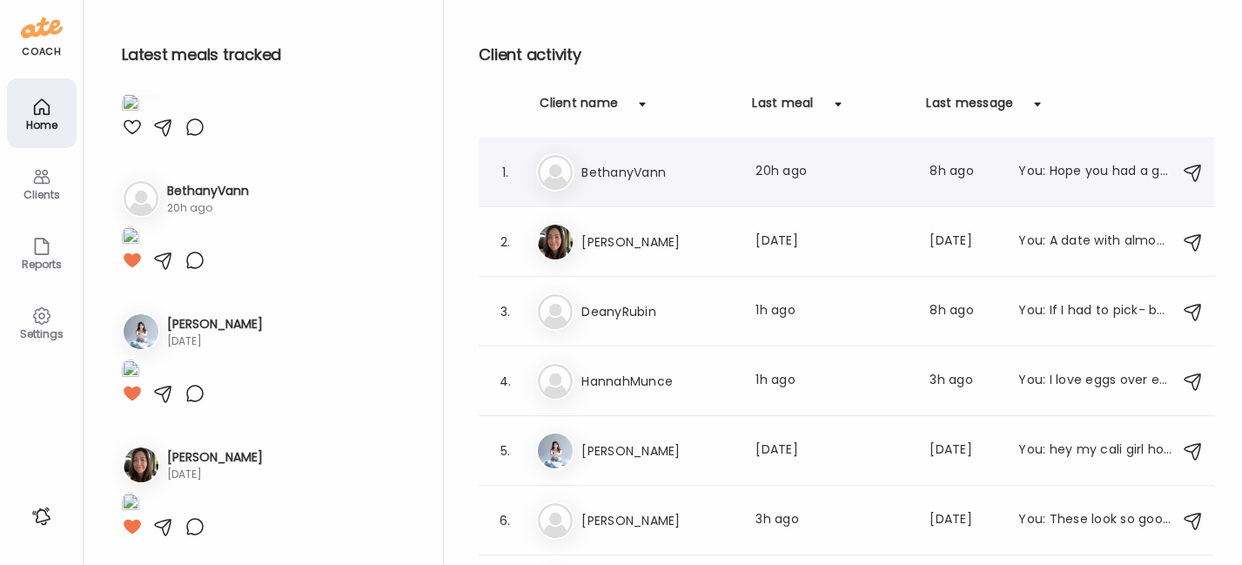
click at [640, 159] on div "Be [PERSON_NAME] Last meal: 20h ago Last message: 8h ago You: Hope you had a gr…" at bounding box center [849, 172] width 626 height 38
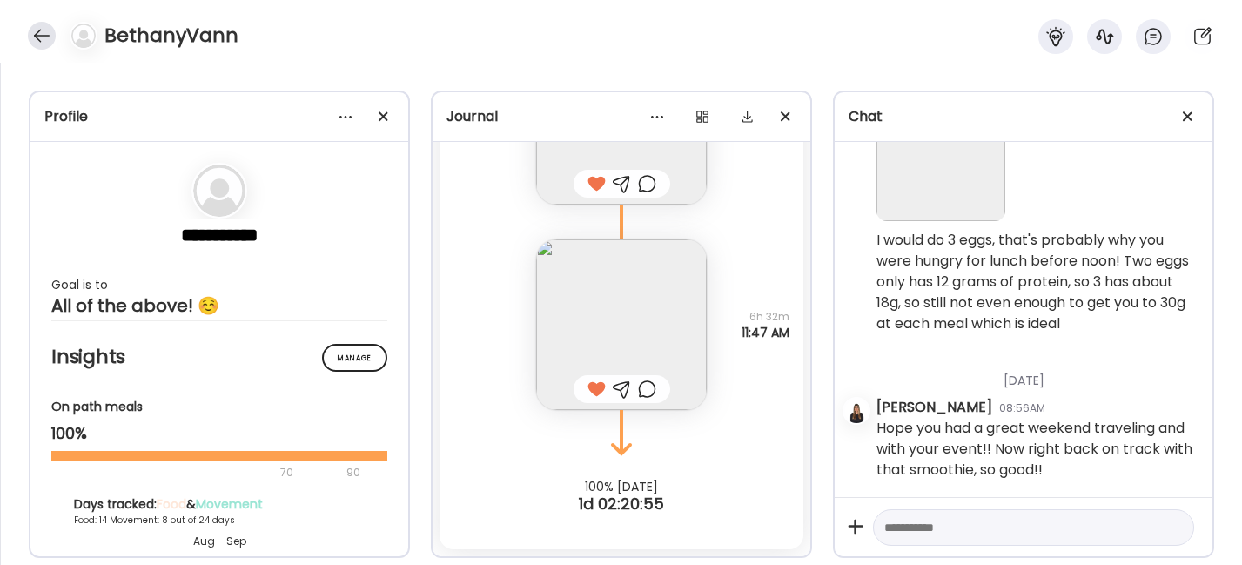
click at [39, 31] on div at bounding box center [42, 36] width 28 height 28
